Goal: Task Accomplishment & Management: Complete application form

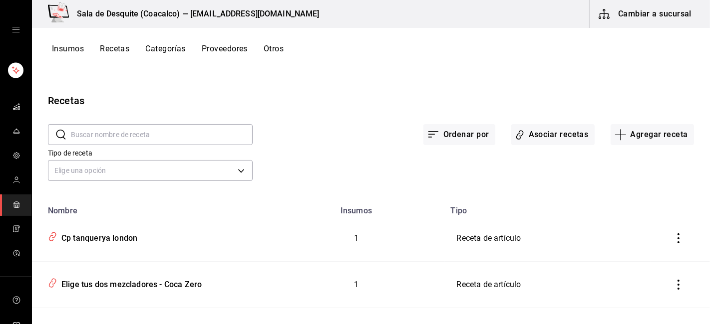
scroll to position [440, 0]
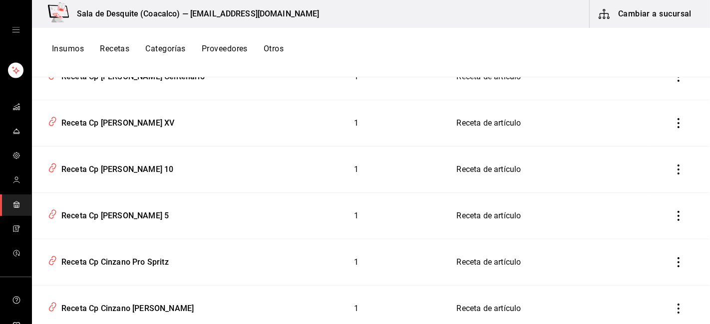
click at [642, 16] on button "Cambiar a sucursal" at bounding box center [645, 14] width 112 height 28
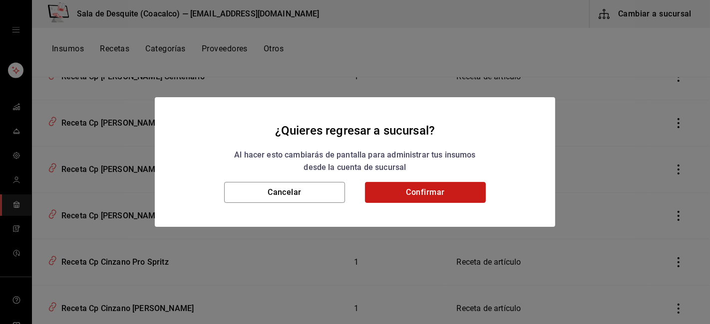
click at [436, 198] on button "Confirmar" at bounding box center [425, 192] width 121 height 21
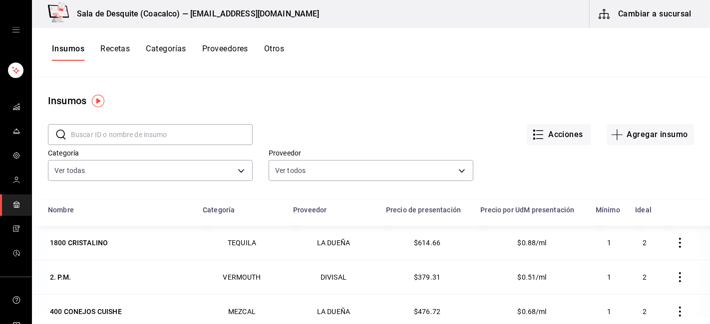
click at [650, 7] on button "Cambiar a sucursal" at bounding box center [645, 14] width 112 height 28
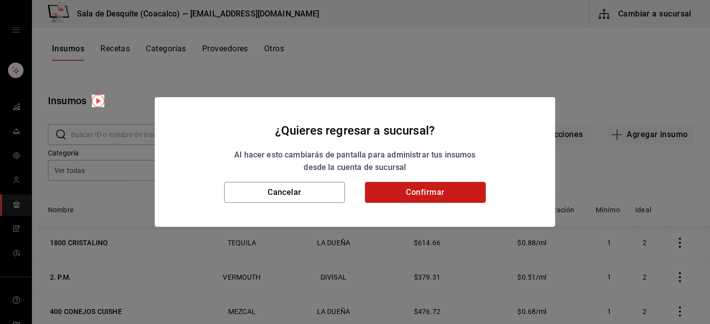
click at [410, 195] on button "Confirmar" at bounding box center [425, 192] width 121 height 21
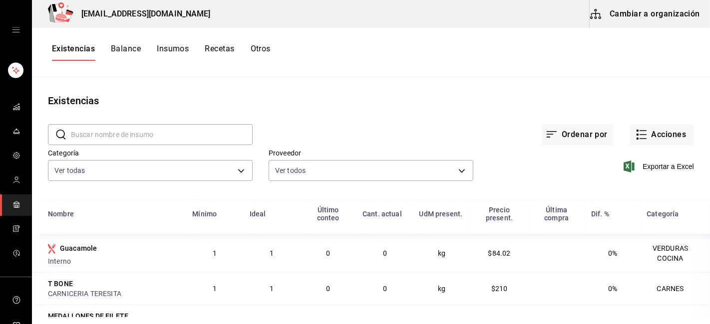
click at [676, 22] on button "Cambiar a organización" at bounding box center [645, 14] width 112 height 28
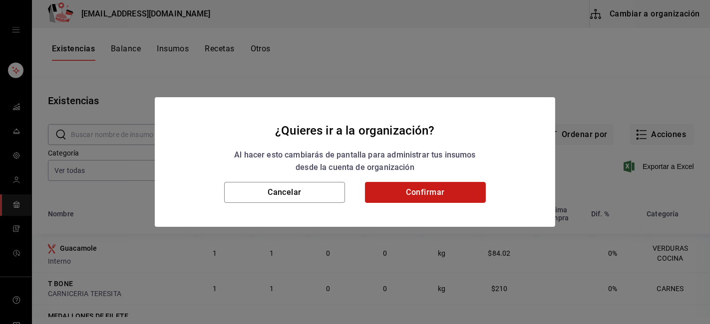
click at [441, 195] on button "Confirmar" at bounding box center [425, 192] width 121 height 21
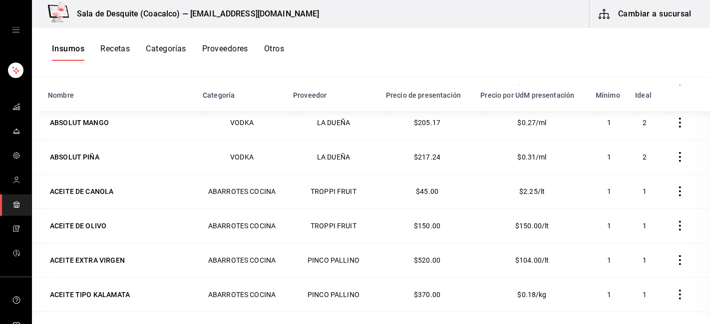
scroll to position [350, 0]
click at [659, 11] on button "Cambiar a sucursal" at bounding box center [645, 14] width 112 height 28
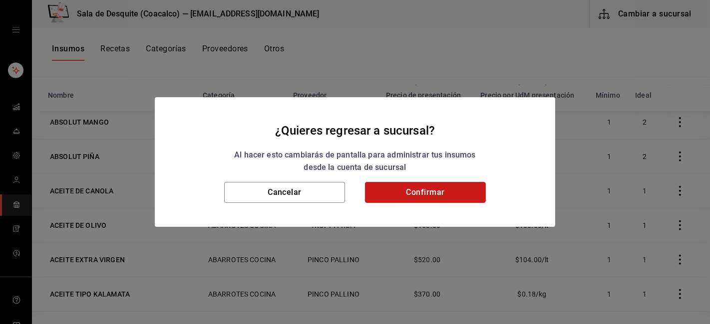
click at [428, 193] on button "Confirmar" at bounding box center [425, 192] width 121 height 21
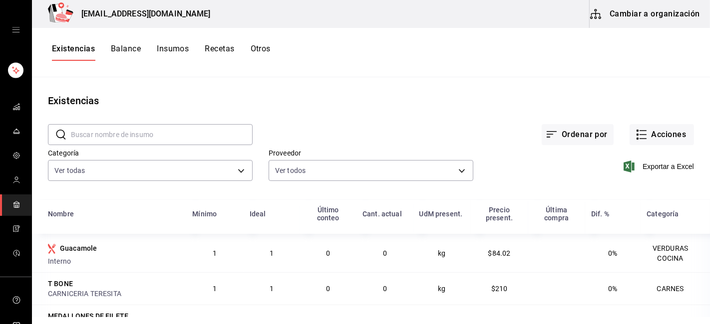
click at [292, 195] on div "​ ​ Ordenar por Acciones Categoría Ver todas Proveedor Ver todos b352ca2e-b92d-…" at bounding box center [371, 154] width 678 height 92
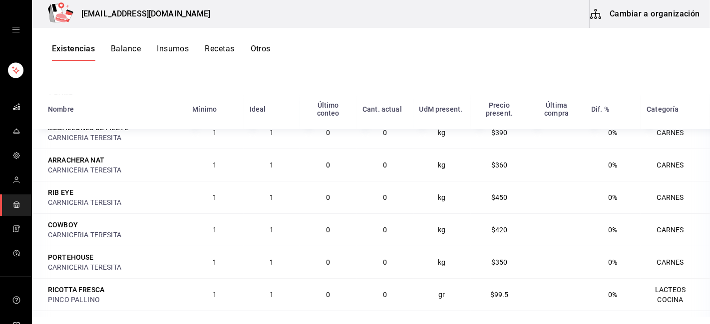
scroll to position [85, 0]
click at [217, 45] on button "Recetas" at bounding box center [219, 52] width 29 height 17
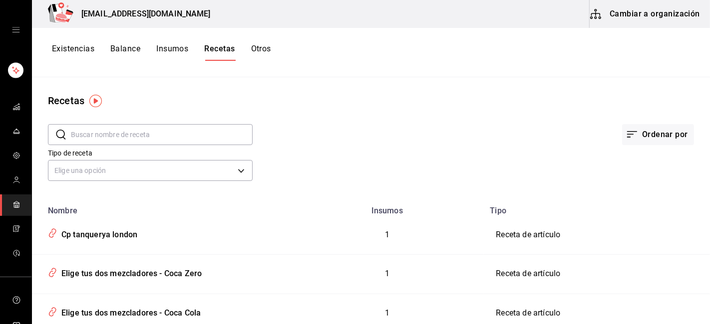
click at [8, 28] on div "mailbox folders" at bounding box center [15, 30] width 31 height 60
click at [14, 28] on icon "open drawer" at bounding box center [16, 30] width 8 height 8
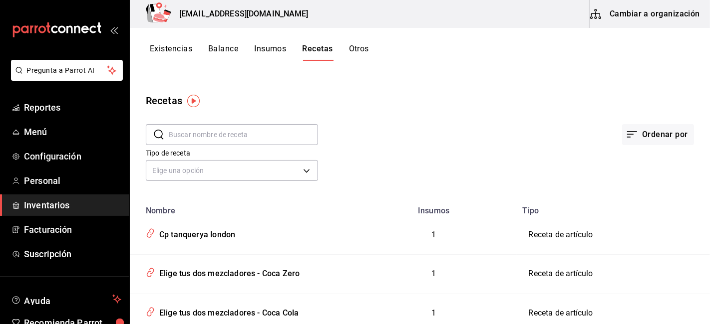
click at [320, 51] on button "Recetas" at bounding box center [317, 52] width 30 height 17
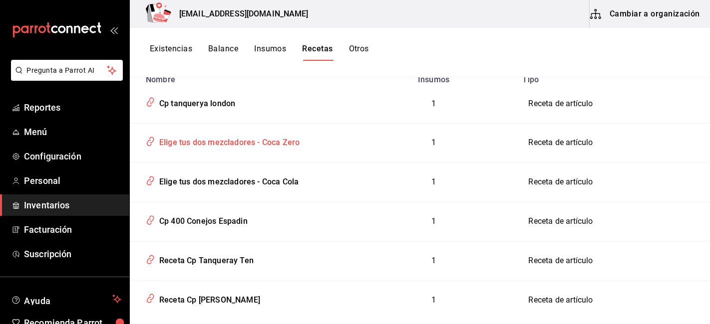
scroll to position [201, 0]
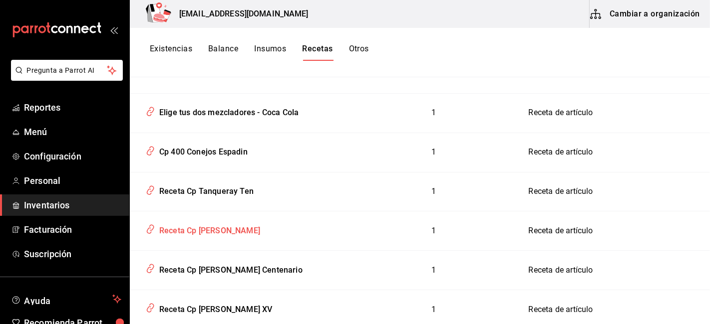
click at [218, 232] on div "Receta Cp [PERSON_NAME]" at bounding box center [207, 229] width 105 height 15
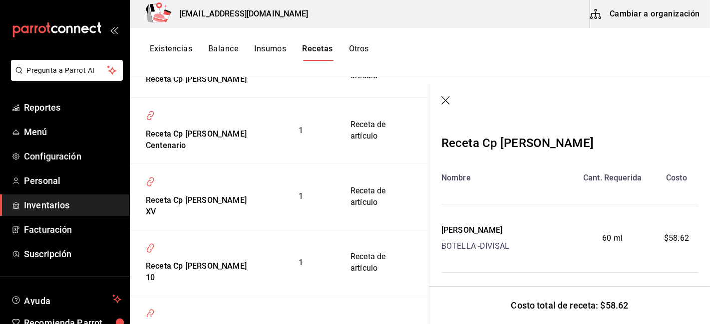
scroll to position [469, 0]
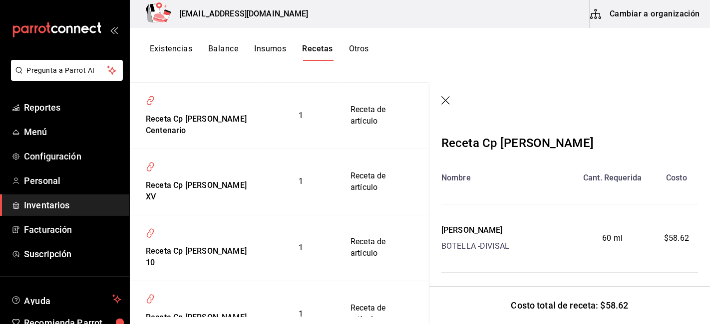
click at [446, 101] on icon "button" at bounding box center [446, 101] width 10 height 10
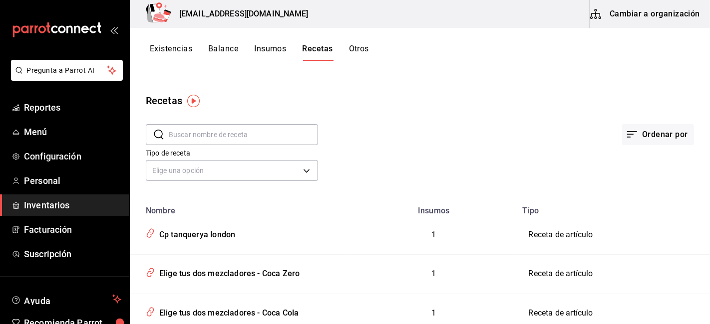
click at [626, 17] on button "Cambiar a organización" at bounding box center [645, 14] width 112 height 28
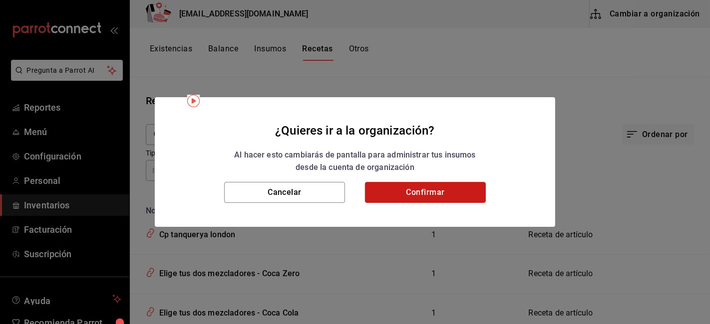
click at [461, 187] on button "Confirmar" at bounding box center [425, 192] width 121 height 21
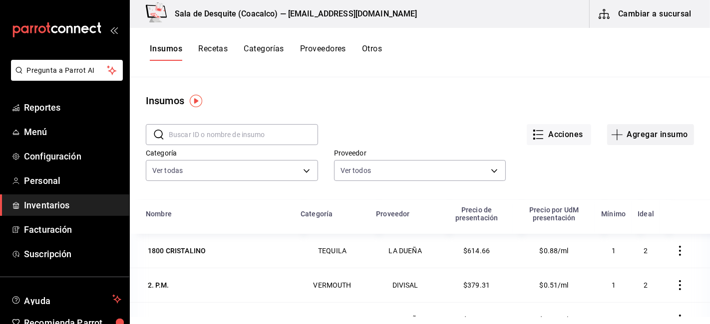
click at [636, 130] on button "Agregar insumo" at bounding box center [650, 134] width 87 height 21
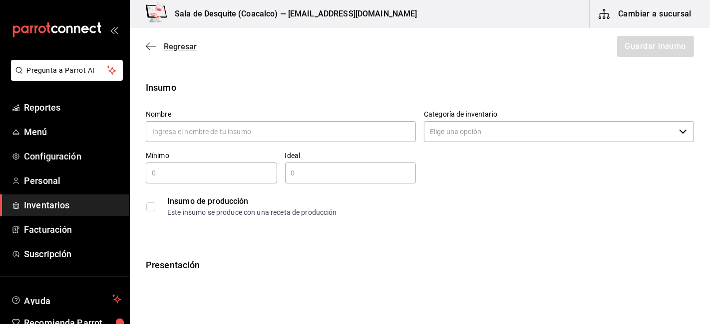
click at [148, 47] on icon "button" at bounding box center [151, 46] width 10 height 9
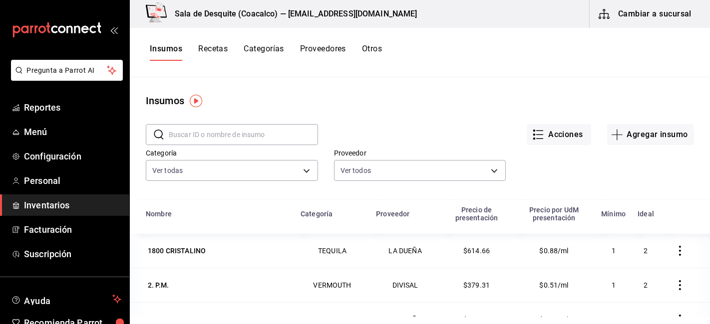
click at [211, 51] on button "Recetas" at bounding box center [212, 52] width 29 height 17
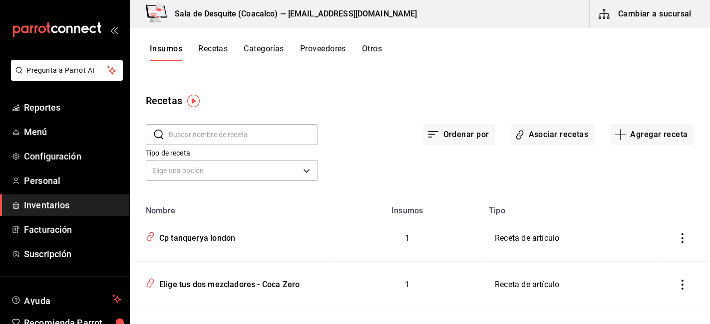
click at [211, 51] on button "Recetas" at bounding box center [212, 52] width 29 height 17
click at [654, 131] on button "Agregar receta" at bounding box center [651, 134] width 83 height 21
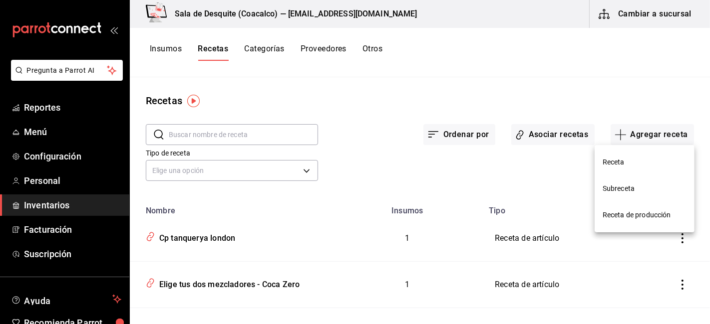
click at [632, 172] on li "Receta" at bounding box center [644, 162] width 100 height 26
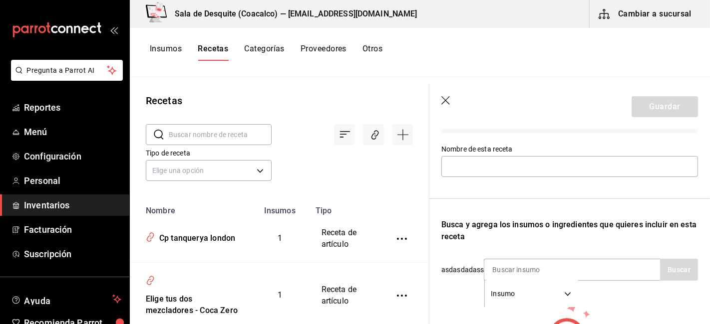
scroll to position [107, 0]
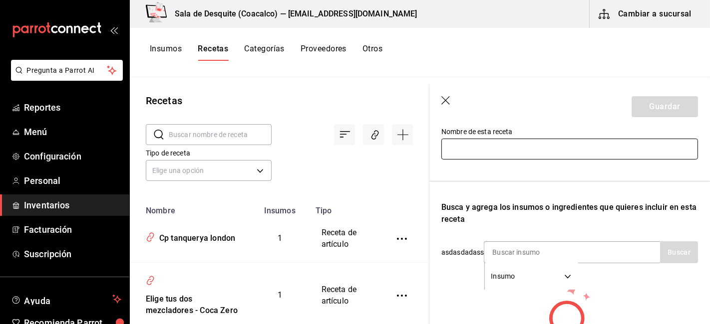
click at [577, 145] on input "text" at bounding box center [569, 149] width 256 height 21
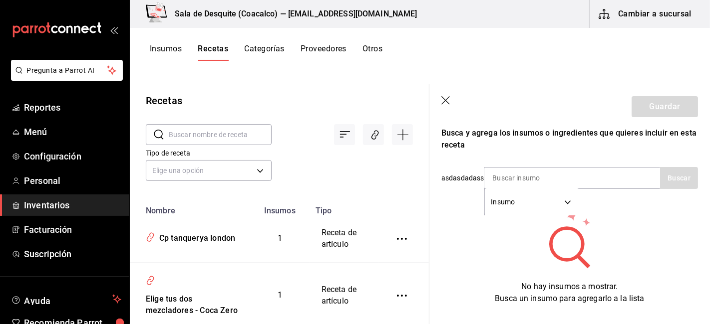
scroll to position [182, 0]
type input "Cp matusalem platino"
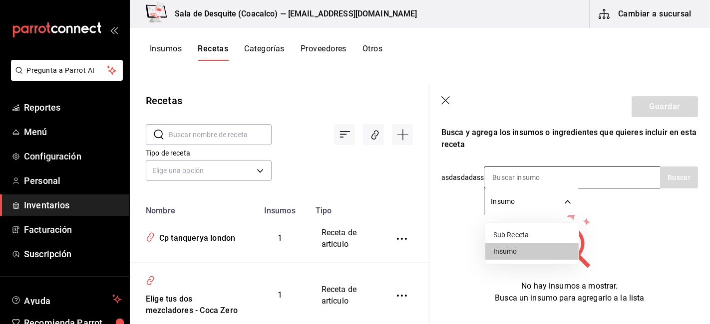
click at [515, 201] on body "Pregunta a Parrot AI Reportes Menú Configuración Personal Inventarios Facturaci…" at bounding box center [355, 158] width 710 height 317
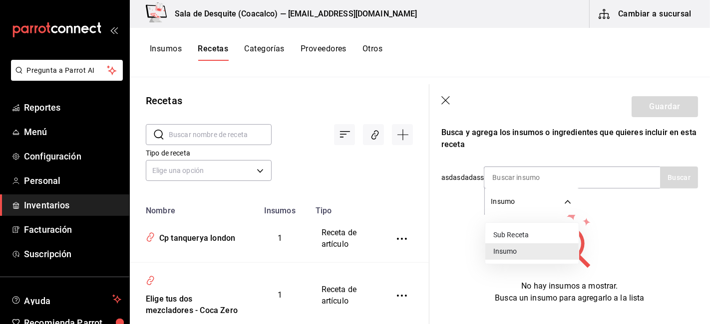
click at [556, 177] on div at bounding box center [355, 162] width 710 height 324
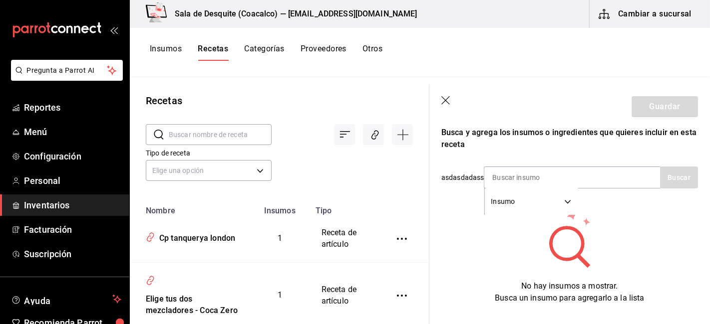
click at [556, 177] on input at bounding box center [534, 177] width 100 height 21
type input "p"
type input "matusalem"
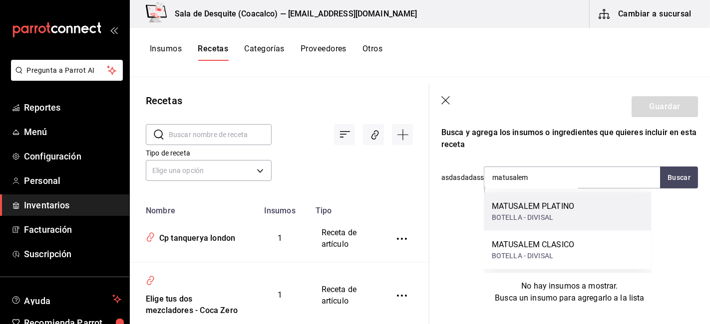
click at [561, 206] on div "MATUSALEM PLATINO" at bounding box center [533, 207] width 82 height 12
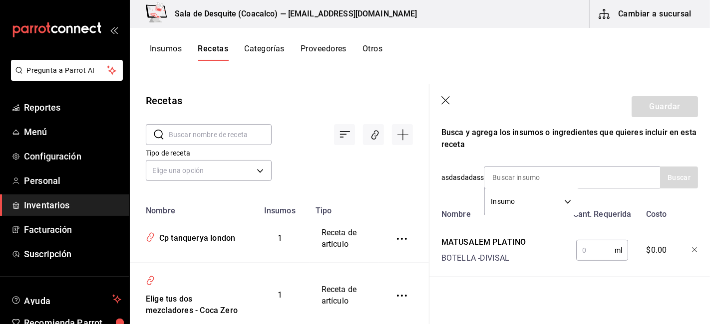
click at [589, 249] on input "text" at bounding box center [595, 251] width 38 height 20
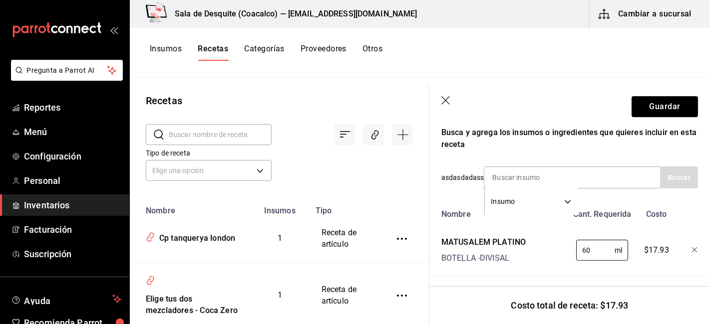
type input "60"
click at [619, 278] on div "Receta de artículo Recuerda que las cantidades utilizadas en tus recetas estará…" at bounding box center [569, 138] width 280 height 382
click at [672, 110] on button "Guardar" at bounding box center [664, 106] width 66 height 21
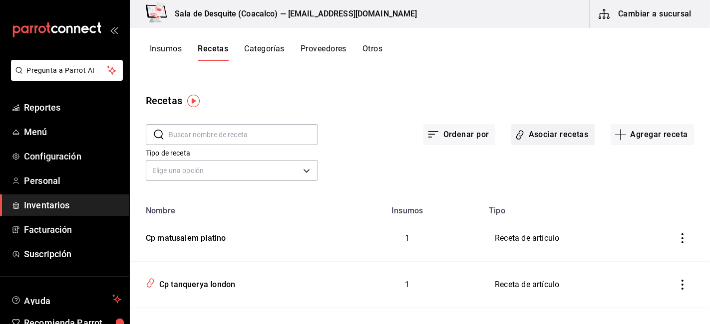
click at [550, 136] on button "Asociar recetas" at bounding box center [552, 134] width 83 height 21
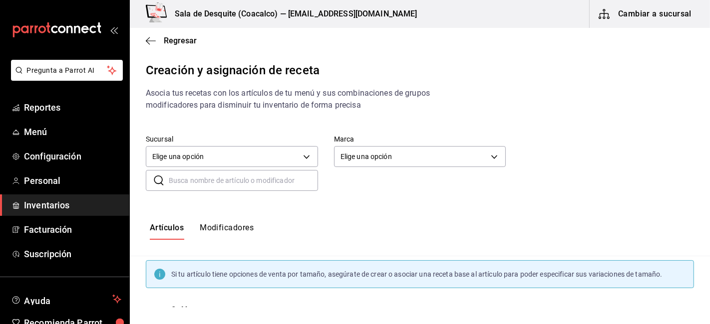
click at [289, 181] on input "text" at bounding box center [243, 181] width 149 height 20
type input "m"
type input "Matusalem"
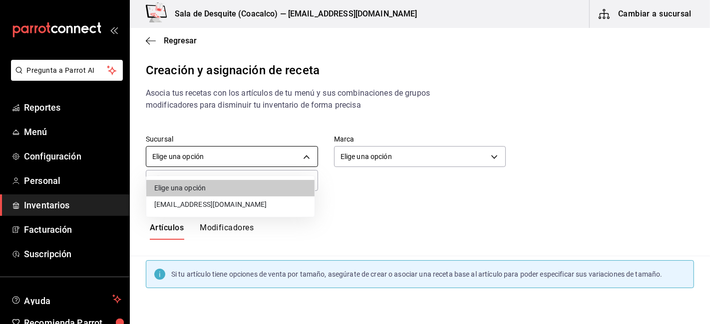
click at [185, 152] on body "Pregunta a Parrot AI Reportes Menú Configuración Personal Inventarios Facturaci…" at bounding box center [355, 153] width 710 height 307
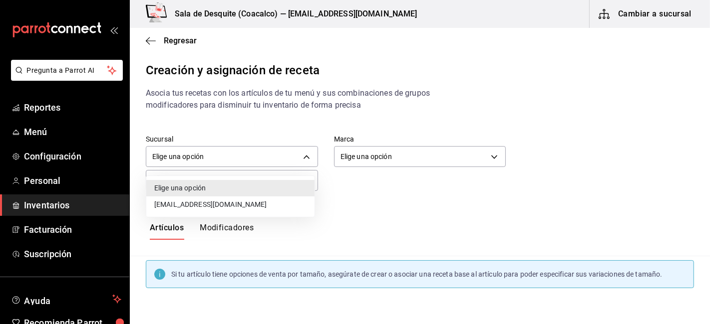
click at [205, 203] on li "[EMAIL_ADDRESS][DOMAIN_NAME]" at bounding box center [230, 205] width 168 height 16
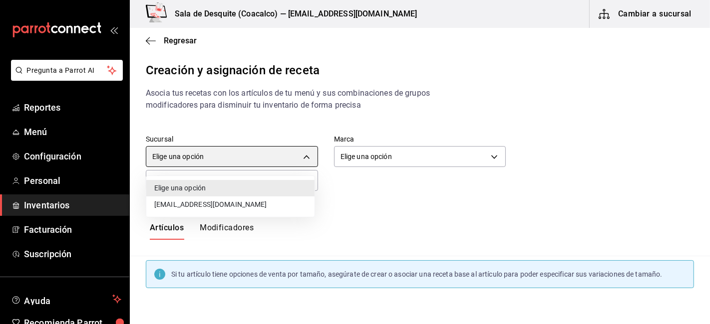
type input "93467c31-adce-431c-98c2-5877e547f662"
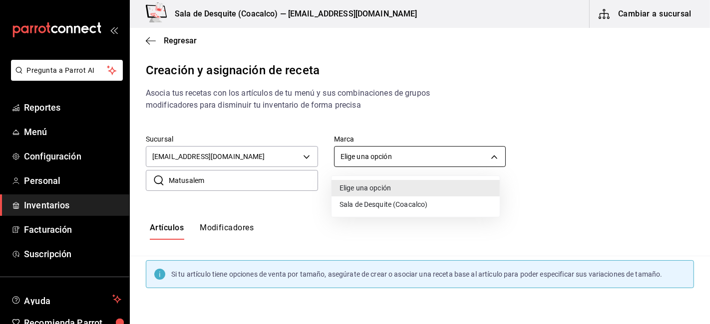
click at [405, 156] on body "Pregunta a Parrot AI Reportes Menú Configuración Personal Inventarios Facturaci…" at bounding box center [355, 153] width 710 height 307
click at [380, 208] on li "Sala de Desquite (Coacalco)" at bounding box center [415, 205] width 168 height 16
type input "62a8501e-83aa-44fc-a14d-b1e4ad847988"
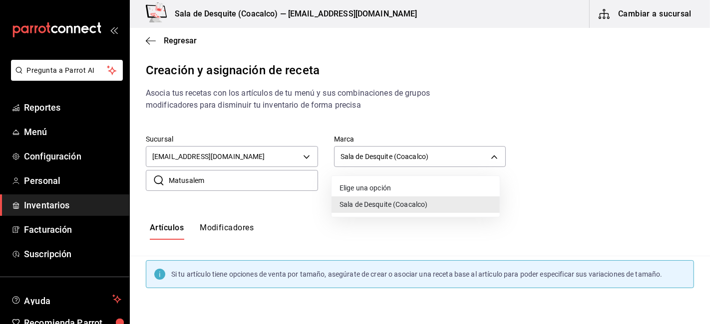
click at [373, 204] on li "Sala de Desquite (Coacalco)" at bounding box center [415, 205] width 168 height 16
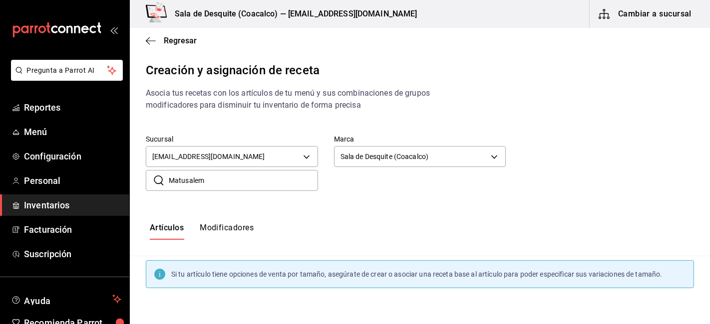
click at [281, 179] on input "Matusalem" at bounding box center [243, 181] width 149 height 20
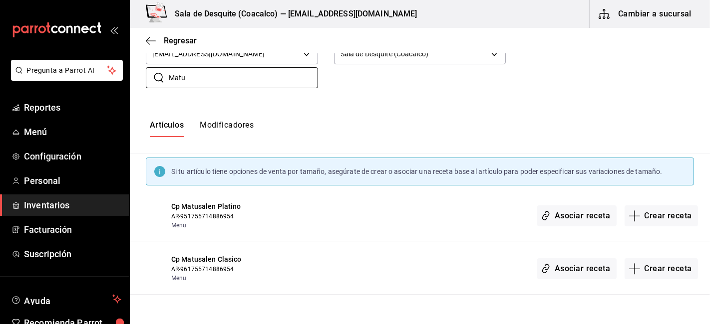
scroll to position [103, 0]
type input "Matu"
click at [571, 218] on button "Asociar receta" at bounding box center [576, 215] width 79 height 21
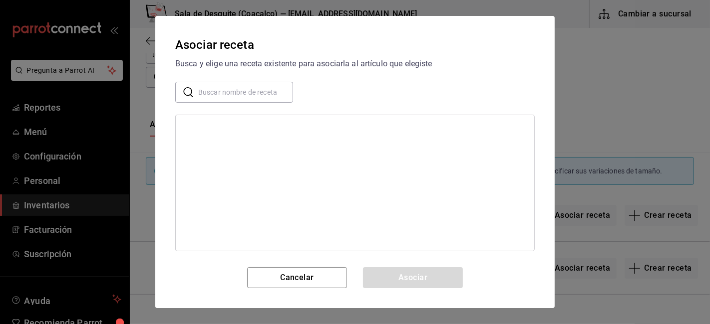
click at [248, 93] on input "text" at bounding box center [245, 92] width 95 height 20
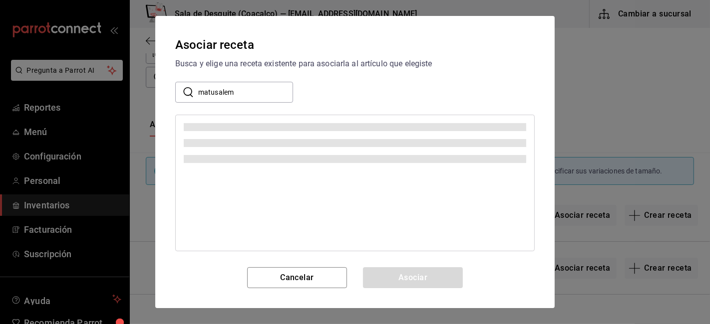
type input "matusalem"
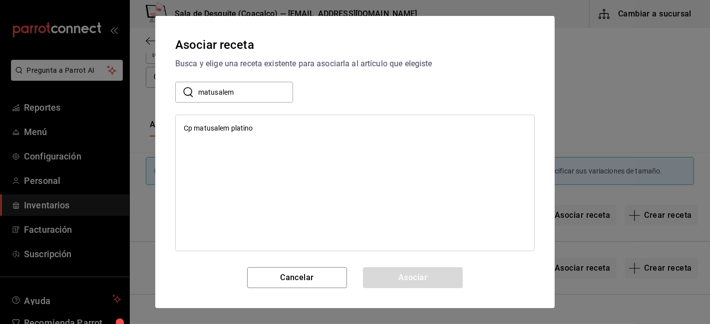
click at [219, 132] on div "Cp matusalem platino" at bounding box center [218, 128] width 69 height 10
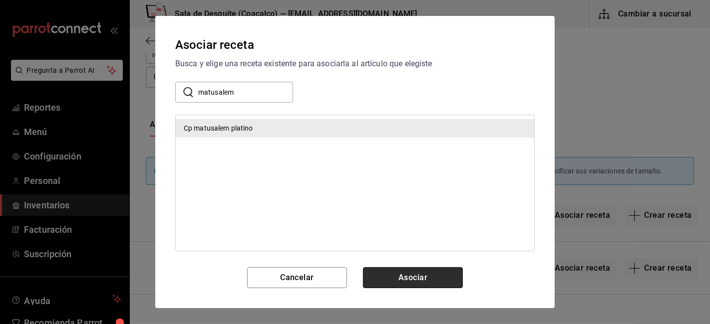
click at [418, 282] on button "Asociar" at bounding box center [413, 277] width 100 height 21
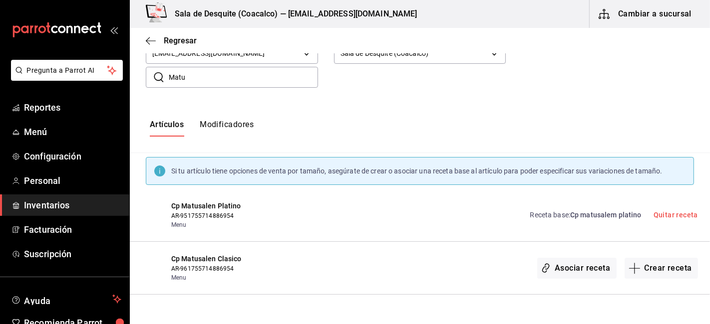
click at [152, 35] on div "Regresar" at bounding box center [420, 40] width 580 height 25
click at [176, 45] on span "Regresar" at bounding box center [180, 40] width 33 height 9
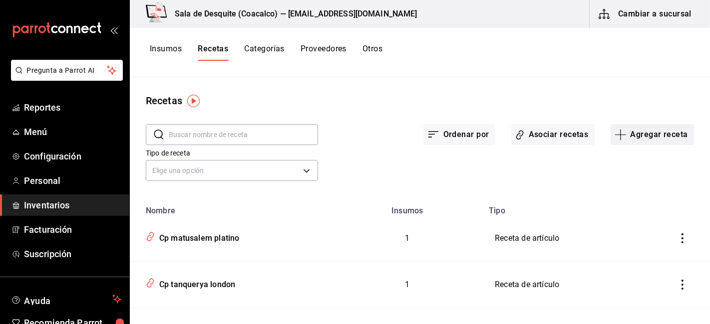
click at [671, 138] on button "Agregar receta" at bounding box center [651, 134] width 83 height 21
click at [217, 242] on div at bounding box center [355, 162] width 710 height 324
click at [151, 240] on icon "inventoriesTable" at bounding box center [149, 239] width 5 height 6
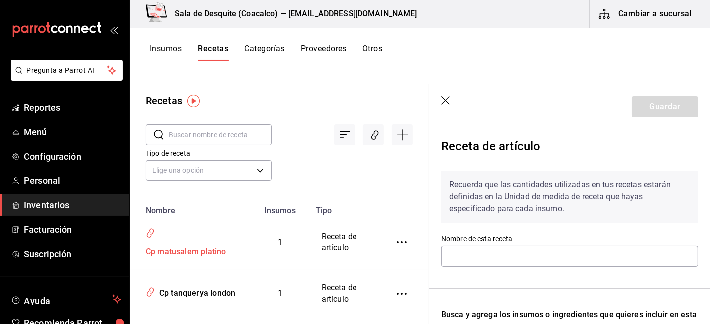
type input "Cp matusalem platino"
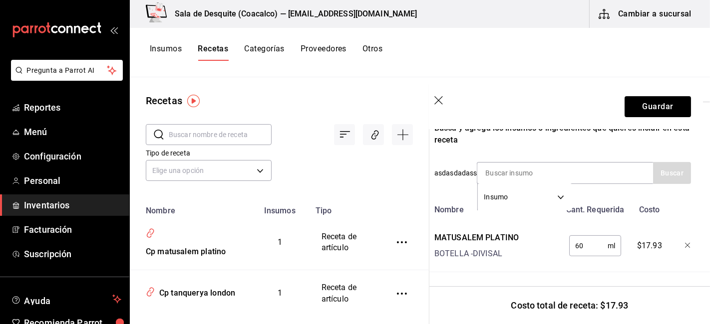
scroll to position [195, 7]
click at [556, 188] on body "Pregunta a Parrot AI Reportes Menú Configuración Personal Inventarios Facturaci…" at bounding box center [355, 158] width 710 height 317
click at [597, 218] on div at bounding box center [355, 162] width 710 height 324
click at [587, 236] on input "60" at bounding box center [588, 246] width 38 height 20
type input "6"
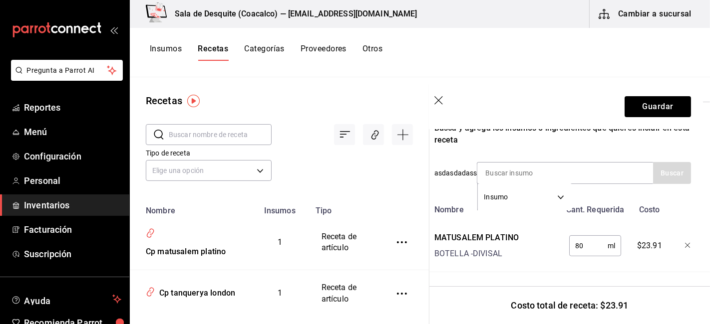
type input "8"
type input "4"
type input "7"
type input "60"
click at [533, 266] on div "Receta de artículo Recuerda que las cantidades utilizadas en tus recetas estará…" at bounding box center [562, 134] width 280 height 382
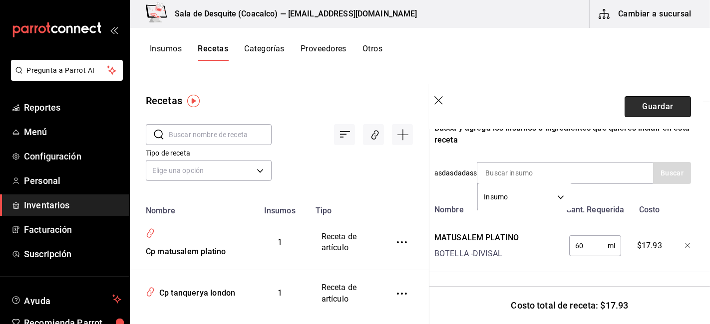
click at [657, 108] on button "Guardar" at bounding box center [657, 106] width 66 height 21
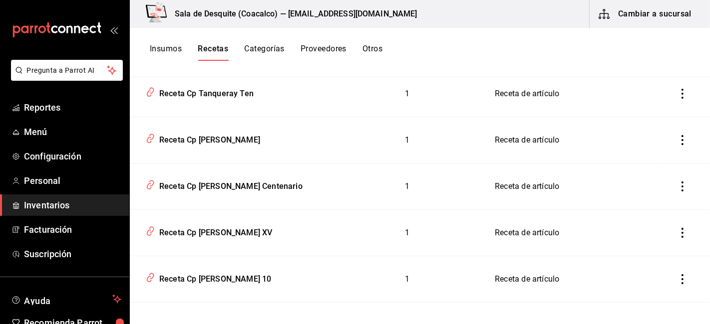
scroll to position [378, 0]
click at [213, 48] on button "Recetas" at bounding box center [213, 52] width 30 height 17
click at [156, 51] on button "Insumos" at bounding box center [166, 52] width 32 height 17
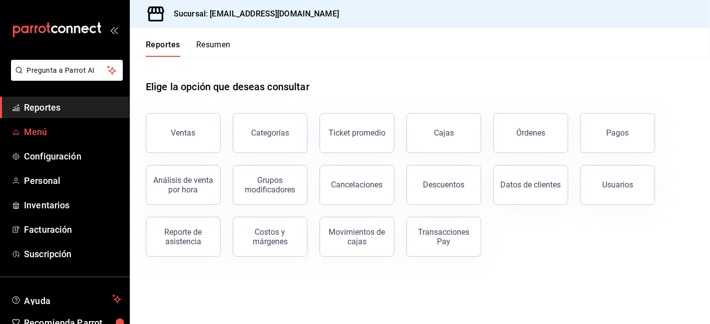
click at [41, 135] on span "Menú" at bounding box center [72, 131] width 97 height 13
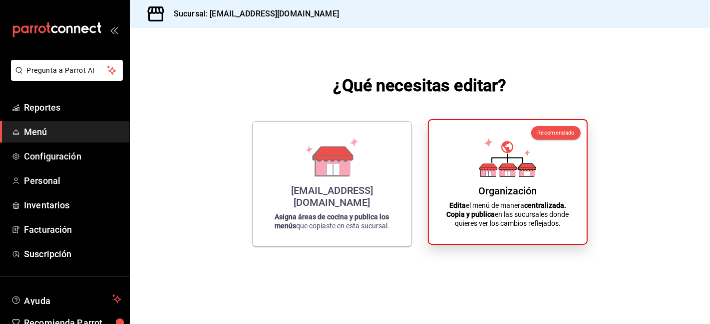
click at [519, 220] on p "Edita el menú de manera centralizada. Copia y publica en las sucursales donde q…" at bounding box center [508, 214] width 134 height 27
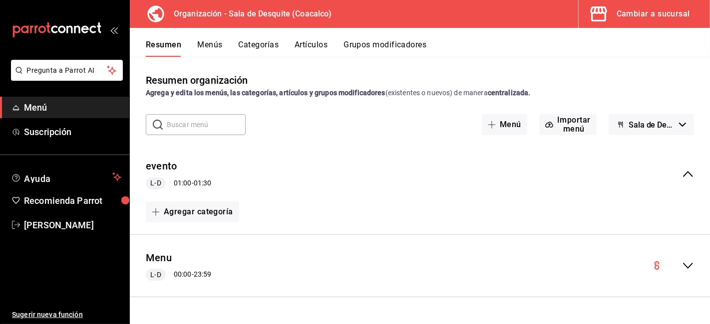
click at [633, 12] on div "Cambiar a sucursal" at bounding box center [652, 14] width 73 height 14
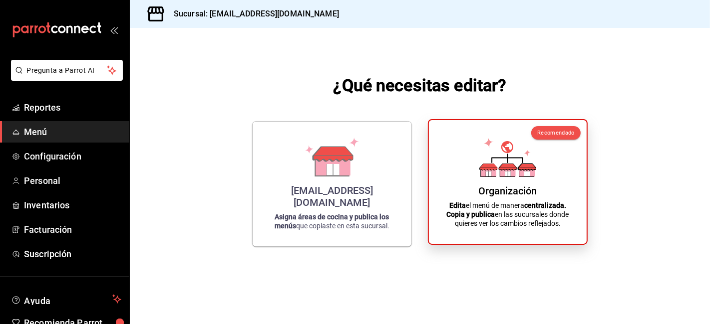
click at [490, 228] on p "Edita el menú de manera centralizada. Copia y publica en las sucursales donde q…" at bounding box center [508, 214] width 134 height 27
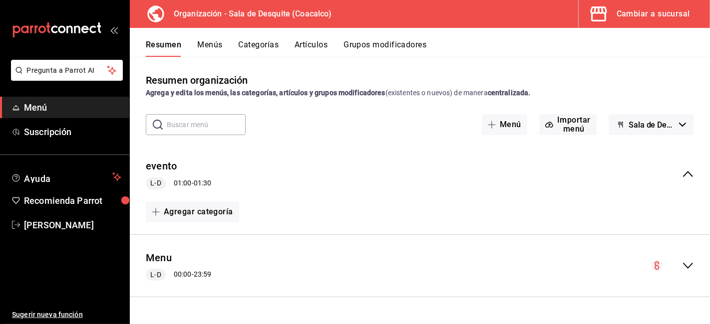
click at [646, 16] on div "Cambiar a sucursal" at bounding box center [652, 14] width 73 height 14
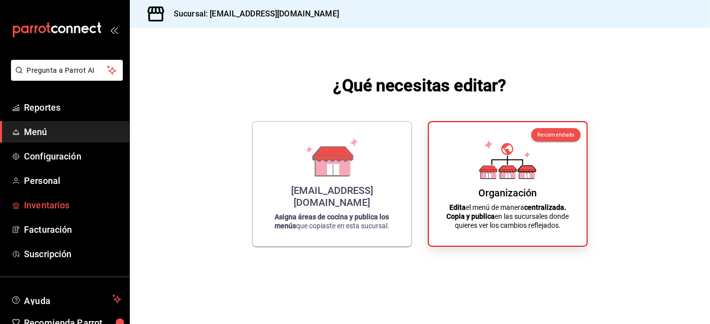
click at [61, 208] on span "Inventarios" at bounding box center [72, 205] width 97 height 13
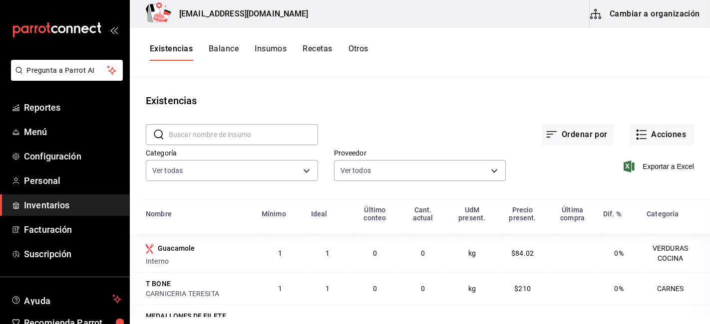
click at [672, 17] on button "Cambiar a organización" at bounding box center [645, 14] width 112 height 28
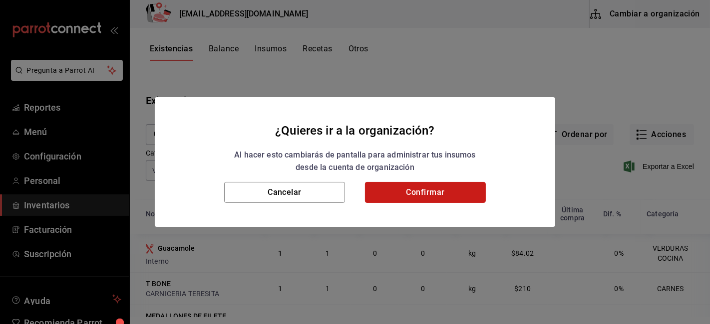
click at [458, 191] on button "Confirmar" at bounding box center [425, 192] width 121 height 21
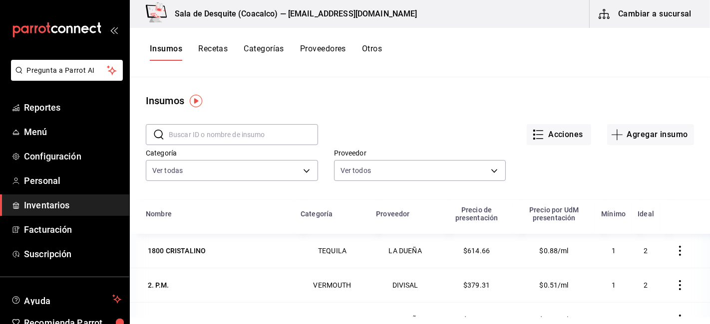
click at [213, 54] on button "Recetas" at bounding box center [212, 52] width 29 height 17
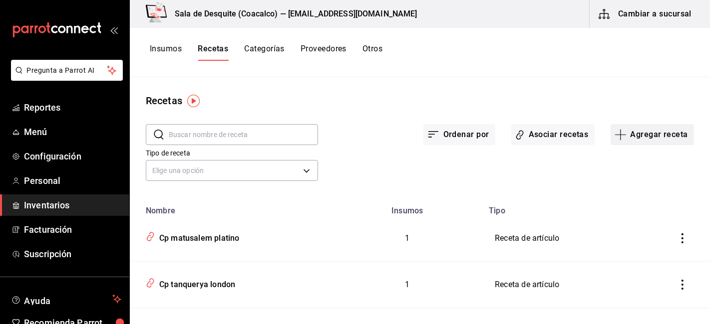
click at [625, 137] on button "Agregar receta" at bounding box center [651, 134] width 83 height 21
click at [404, 88] on div at bounding box center [355, 162] width 710 height 324
click at [430, 61] on div "Insumos Recetas Categorías Proveedores Otros" at bounding box center [420, 52] width 580 height 49
